Goal: Task Accomplishment & Management: Manage account settings

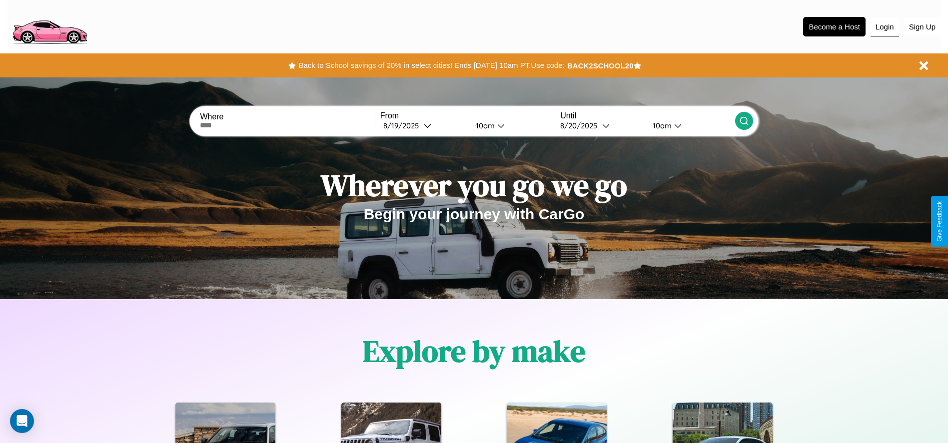
click at [885, 26] on button "Login" at bounding box center [885, 26] width 28 height 19
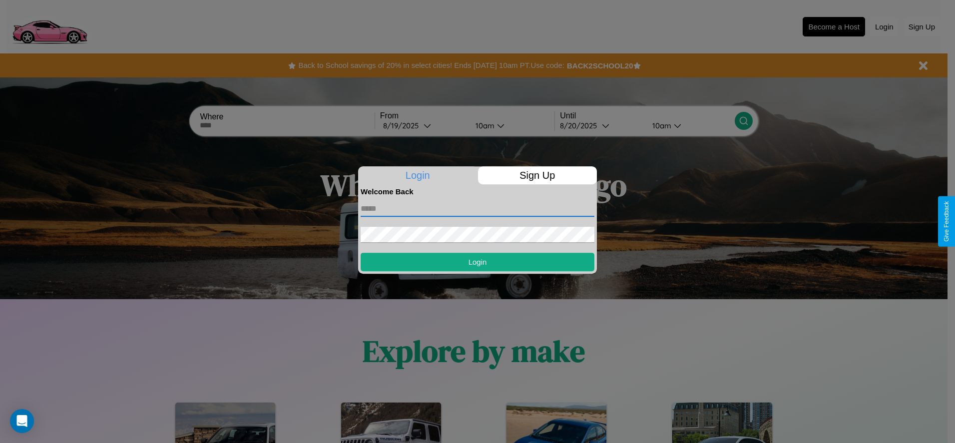
click at [478, 208] on input "text" at bounding box center [478, 209] width 234 height 16
type input "**********"
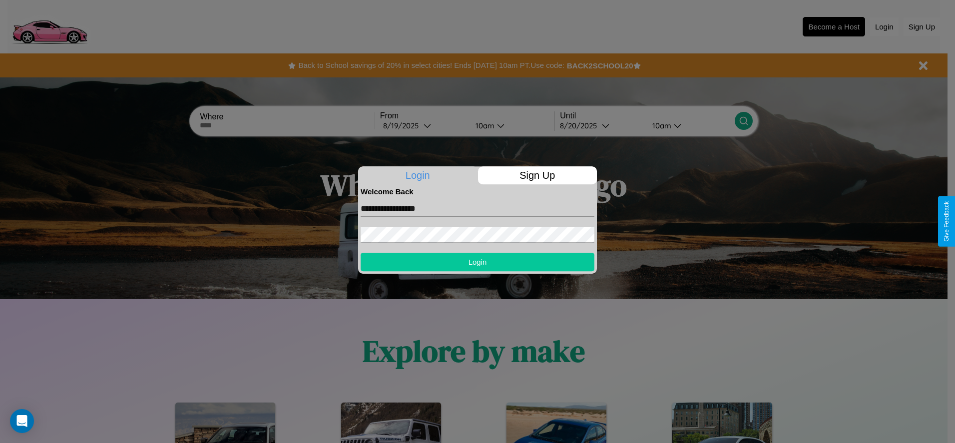
click at [478, 262] on button "Login" at bounding box center [478, 262] width 234 height 18
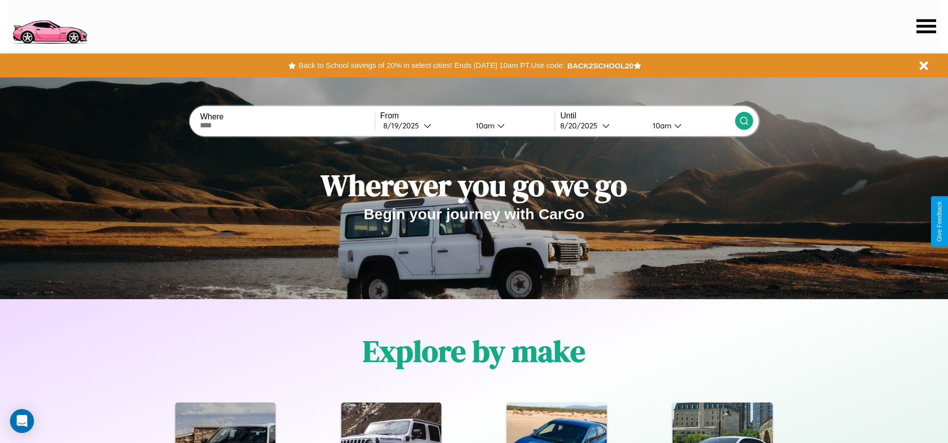
click at [926, 26] on icon at bounding box center [926, 26] width 19 height 14
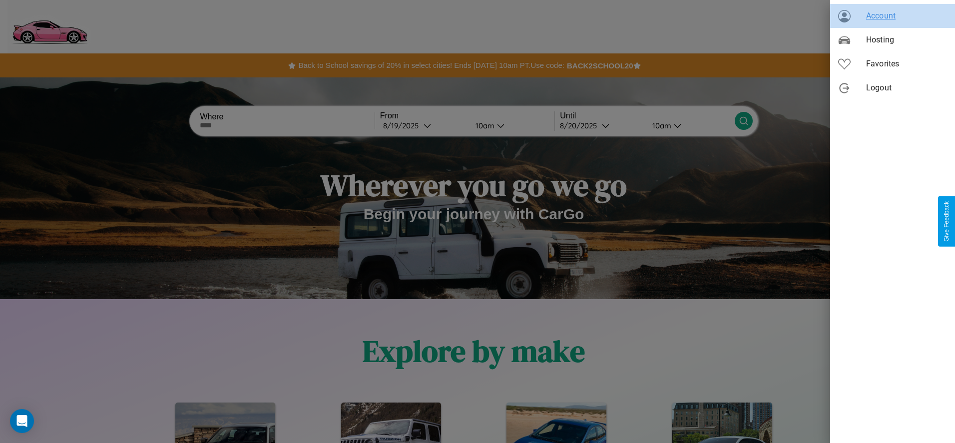
click at [893, 16] on span "Account" at bounding box center [907, 16] width 81 height 12
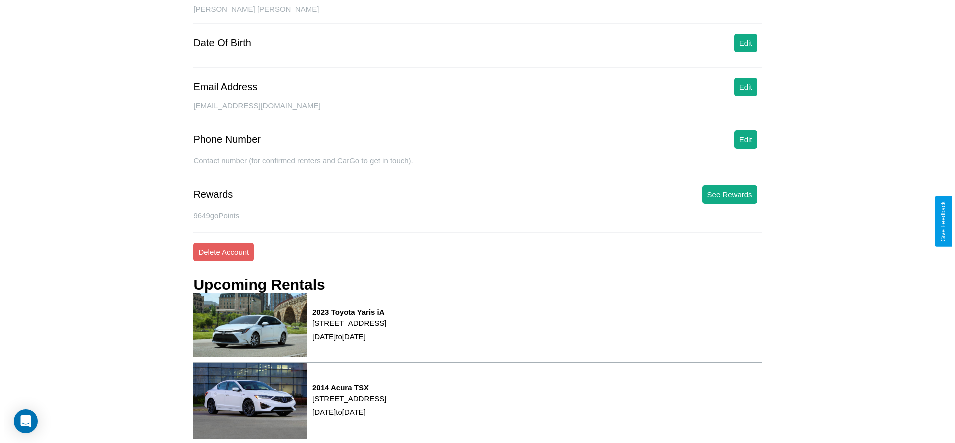
scroll to position [135, 0]
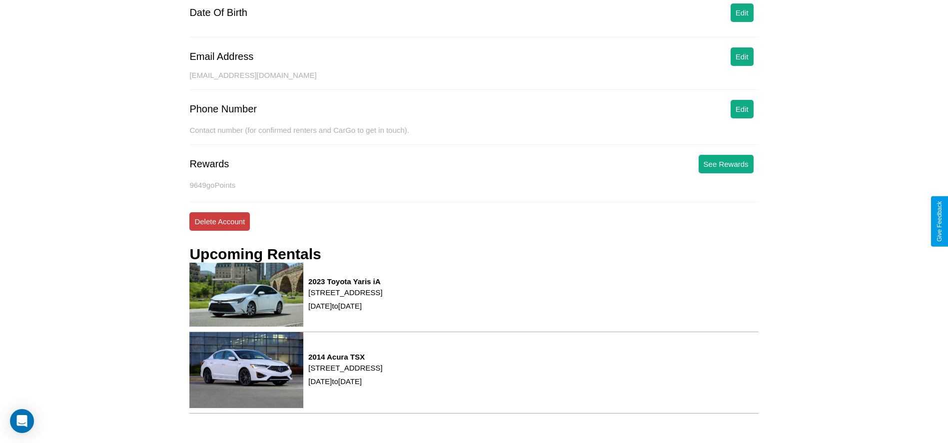
click at [219, 221] on button "Delete Account" at bounding box center [219, 221] width 60 height 18
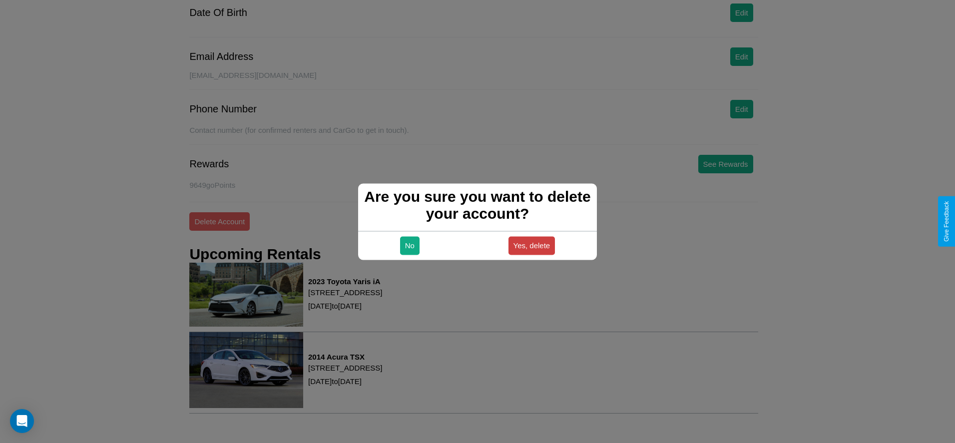
click at [532, 245] on button "Yes, delete" at bounding box center [532, 245] width 47 height 18
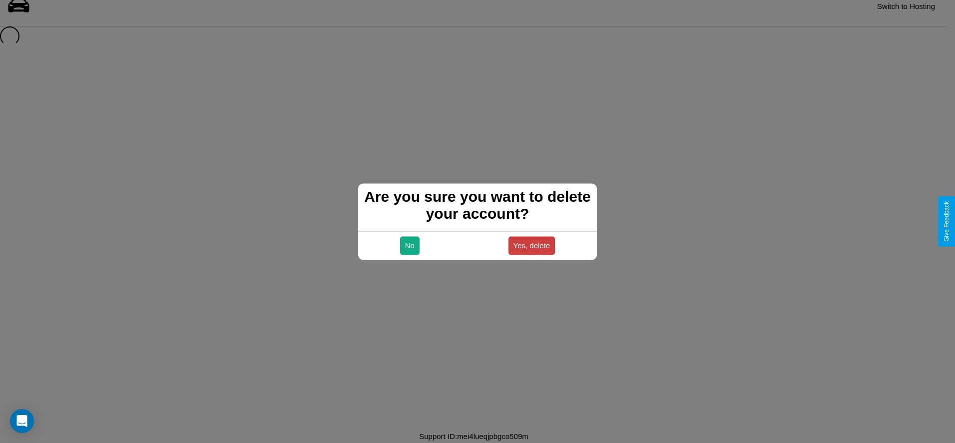
scroll to position [13, 0]
